Goal: Navigation & Orientation: Find specific page/section

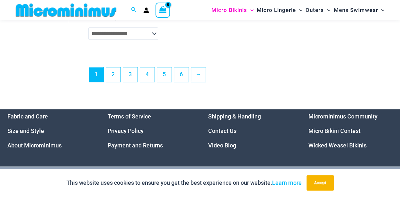
scroll to position [1550, 0]
click at [180, 80] on link "6" at bounding box center [181, 74] width 14 height 15
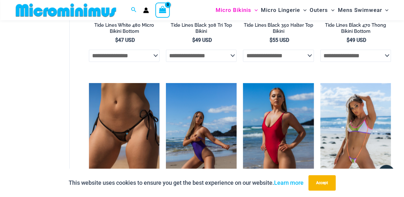
scroll to position [159, 0]
click at [216, 114] on img at bounding box center [201, 136] width 71 height 106
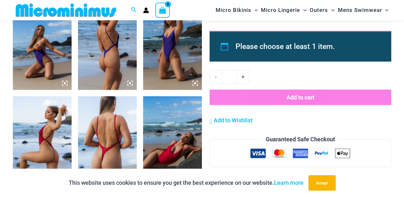
scroll to position [348, 0]
click at [60, 62] on img at bounding box center [42, 46] width 59 height 88
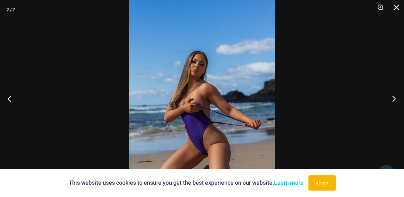
click at [395, 96] on button "Next" at bounding box center [392, 98] width 24 height 32
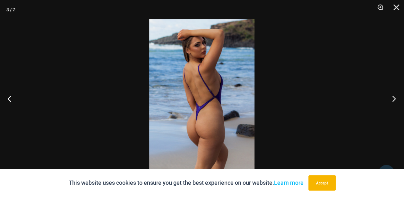
click at [395, 96] on button "Next" at bounding box center [392, 98] width 24 height 32
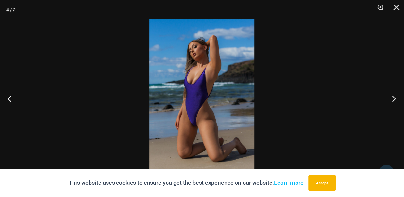
click at [395, 96] on button "Next" at bounding box center [392, 98] width 24 height 32
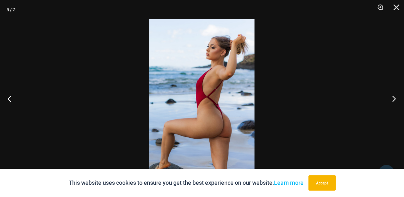
click at [395, 96] on button "Next" at bounding box center [392, 98] width 24 height 32
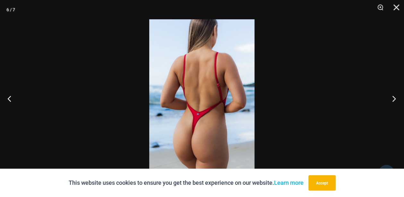
click at [395, 96] on button "Next" at bounding box center [392, 98] width 24 height 32
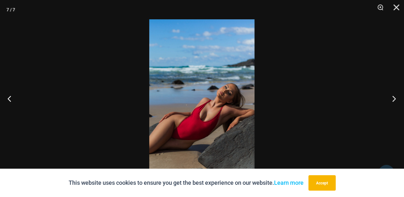
click at [395, 96] on button "Next" at bounding box center [392, 98] width 24 height 32
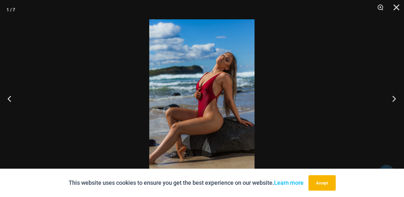
click at [395, 96] on button "Next" at bounding box center [392, 98] width 24 height 32
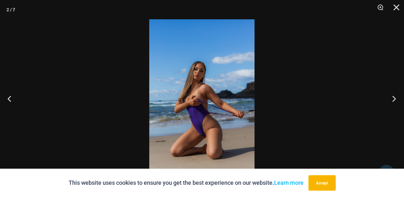
click at [395, 96] on button "Next" at bounding box center [392, 98] width 24 height 32
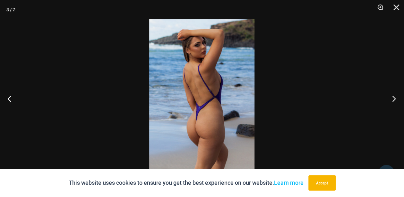
click at [395, 96] on button "Next" at bounding box center [392, 98] width 24 height 32
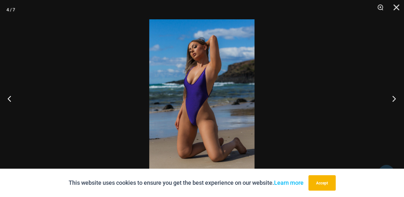
click at [395, 96] on button "Next" at bounding box center [392, 98] width 24 height 32
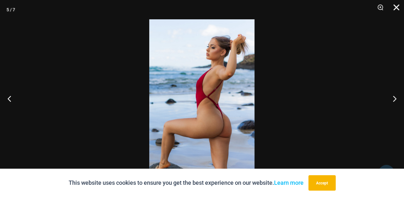
click at [394, 5] on button "Close" at bounding box center [395, 9] width 16 height 19
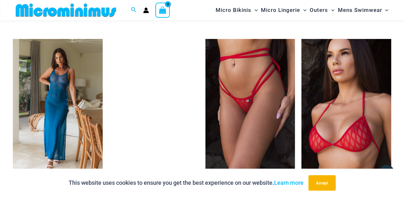
scroll to position [884, 0]
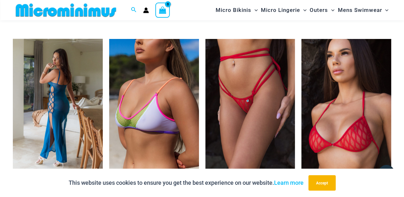
click at [69, 100] on img at bounding box center [58, 106] width 90 height 135
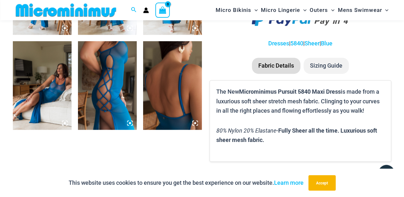
scroll to position [412, 0]
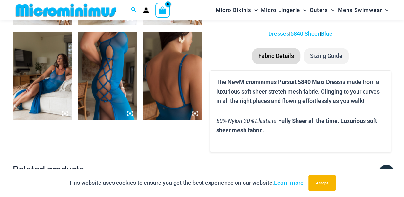
click at [54, 83] on img at bounding box center [42, 75] width 59 height 88
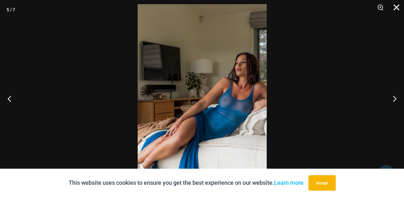
click at [397, 7] on button "Close" at bounding box center [395, 9] width 16 height 19
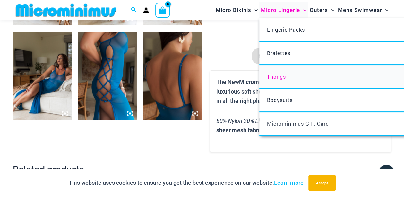
click at [281, 79] on span "Thongs" at bounding box center [276, 76] width 19 height 7
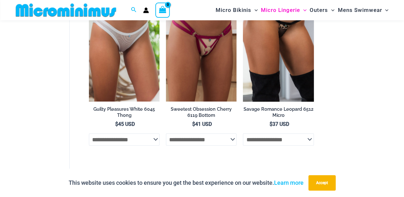
scroll to position [586, 0]
